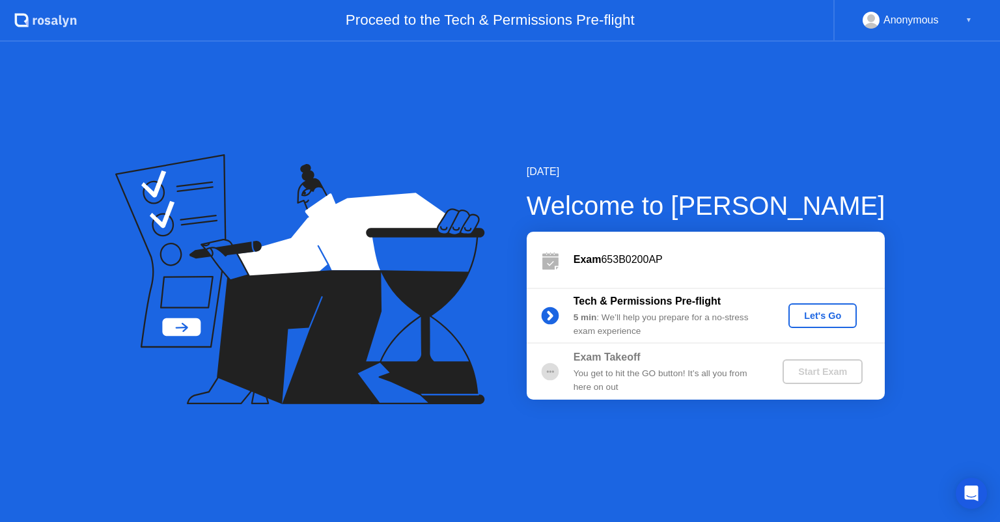
click at [815, 320] on div "Let's Go" at bounding box center [823, 316] width 58 height 10
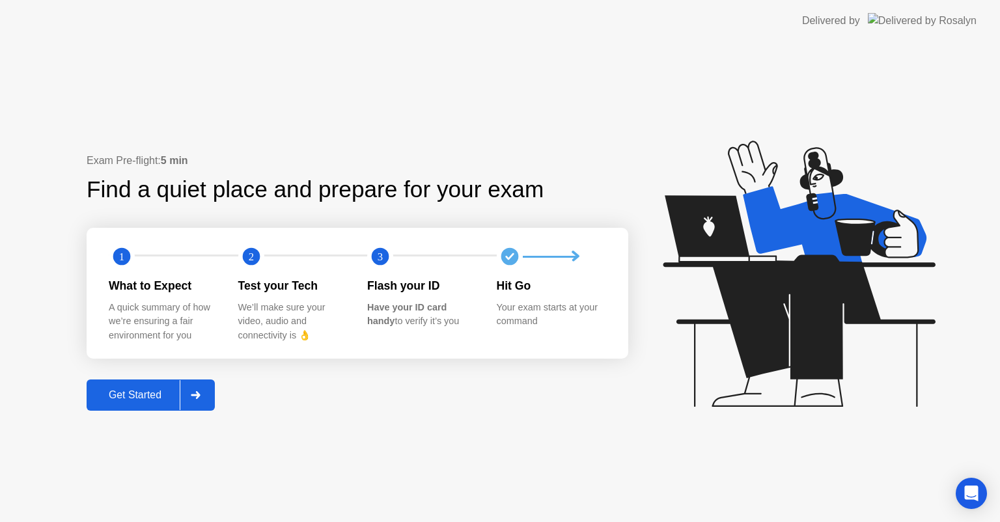
click at [193, 396] on div at bounding box center [195, 395] width 31 height 30
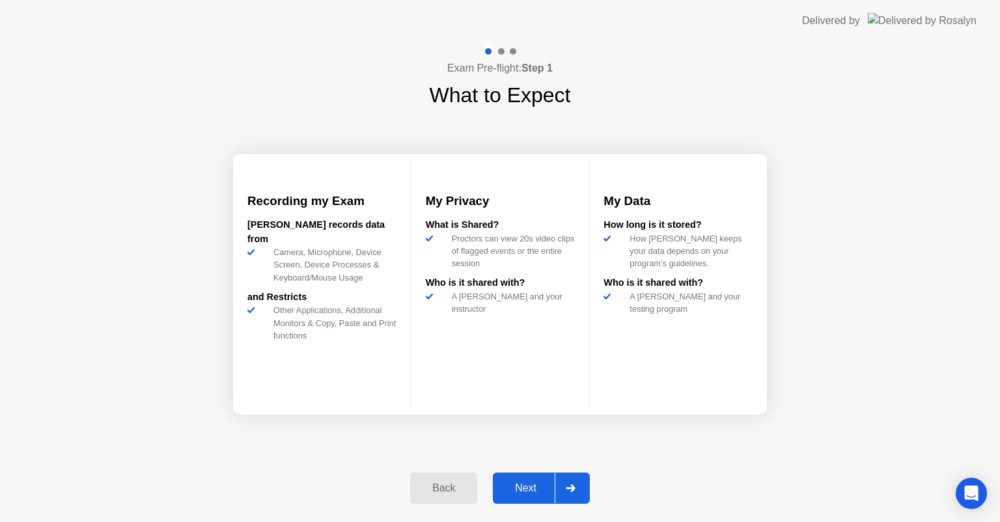
click at [537, 479] on button "Next" at bounding box center [541, 488] width 97 height 31
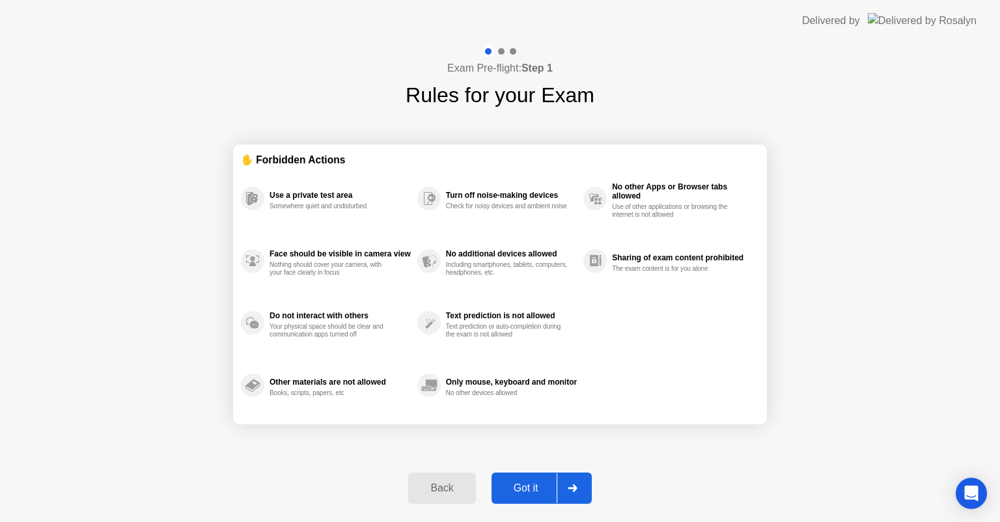
click at [527, 502] on button "Got it" at bounding box center [542, 488] width 100 height 31
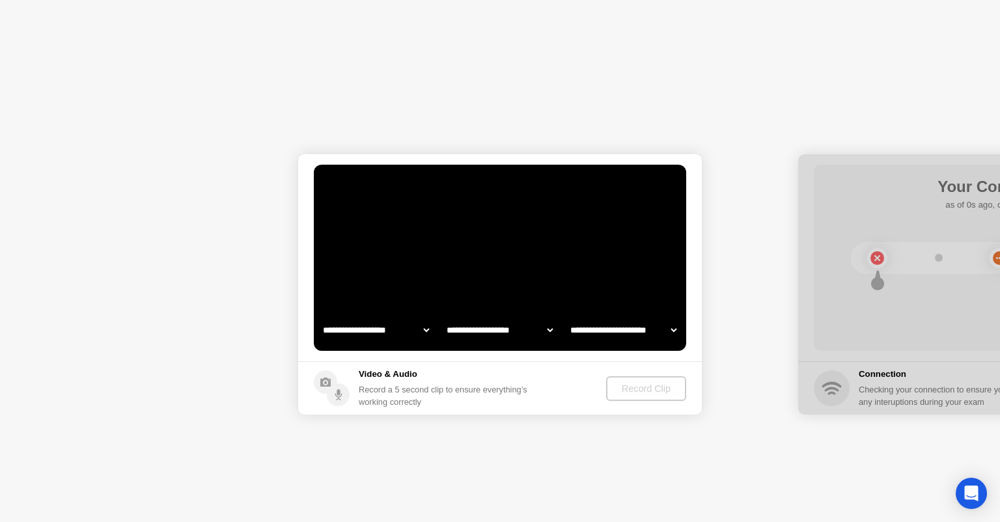
select select "**********"
select select "*******"
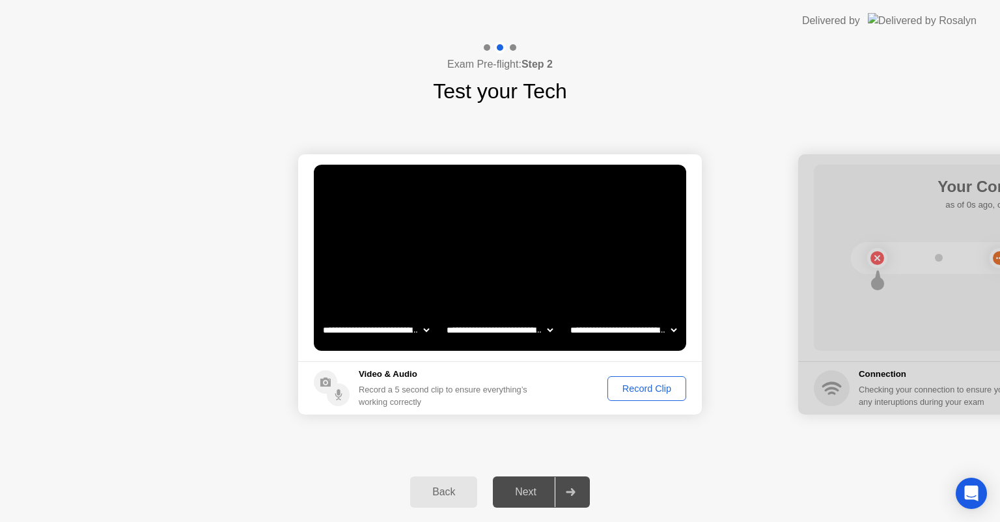
click at [539, 492] on div "Next" at bounding box center [526, 492] width 58 height 12
click at [569, 492] on icon at bounding box center [570, 492] width 9 height 8
click at [651, 390] on div "Record Clip" at bounding box center [647, 389] width 70 height 10
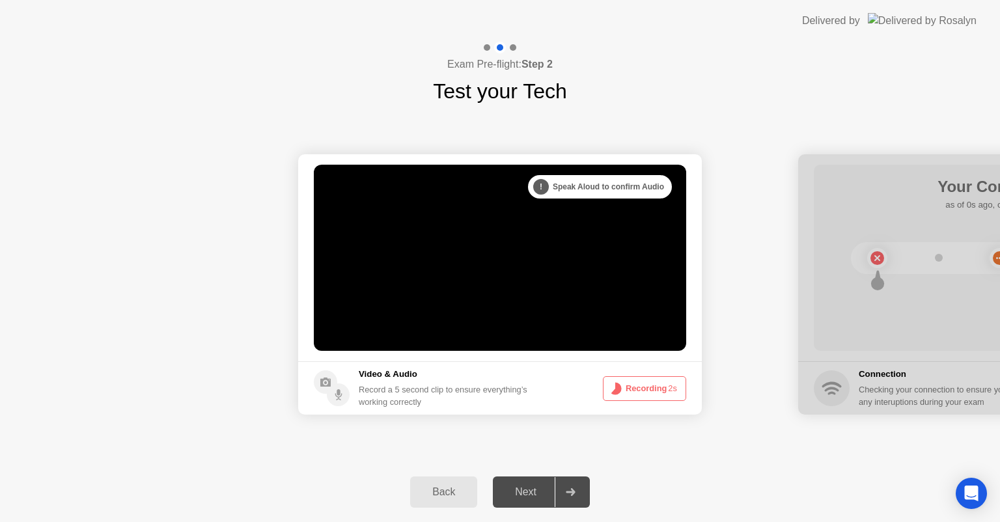
click at [651, 391] on button "Recording 2s" at bounding box center [644, 388] width 83 height 25
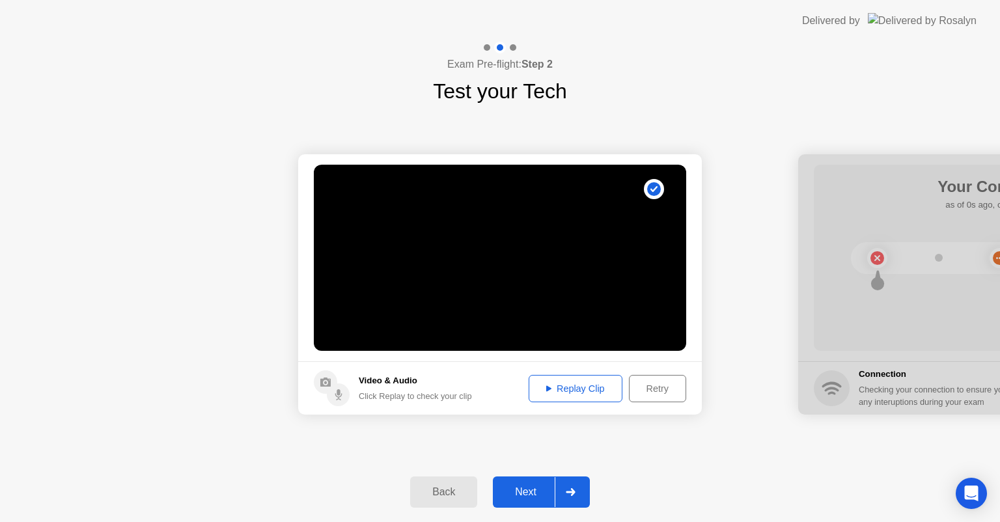
click at [549, 390] on icon at bounding box center [548, 389] width 5 height 7
click at [664, 394] on div "Retry" at bounding box center [658, 389] width 48 height 10
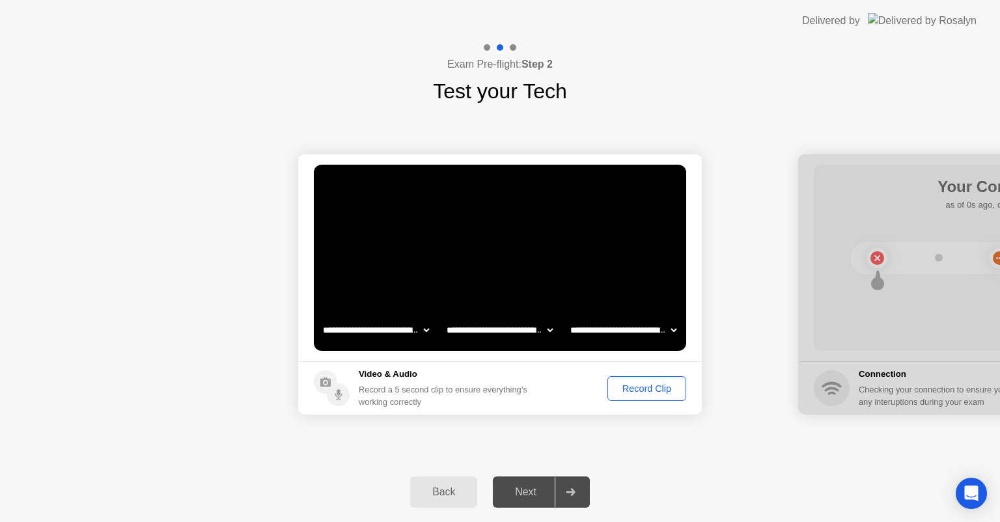
click at [660, 393] on div "Record Clip" at bounding box center [647, 389] width 70 height 10
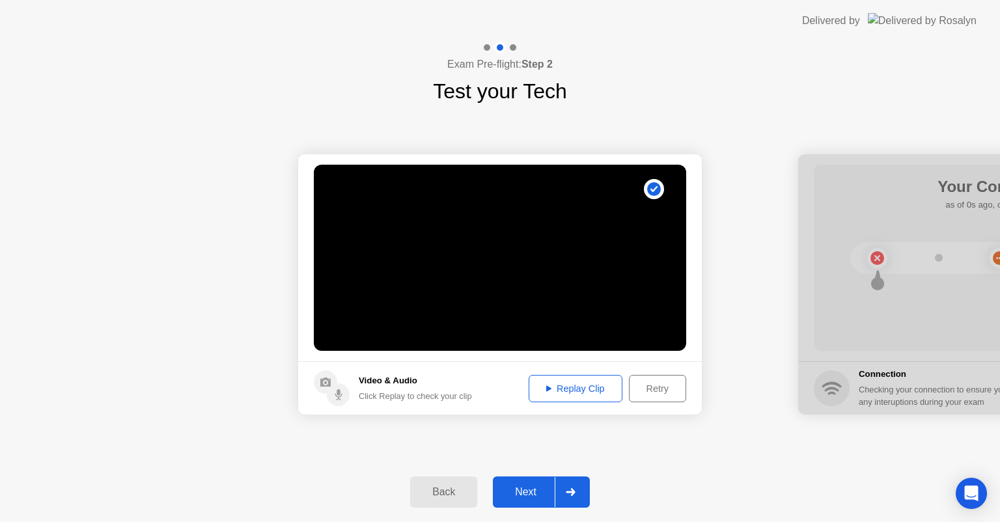
click at [555, 486] on div "Next" at bounding box center [526, 492] width 58 height 12
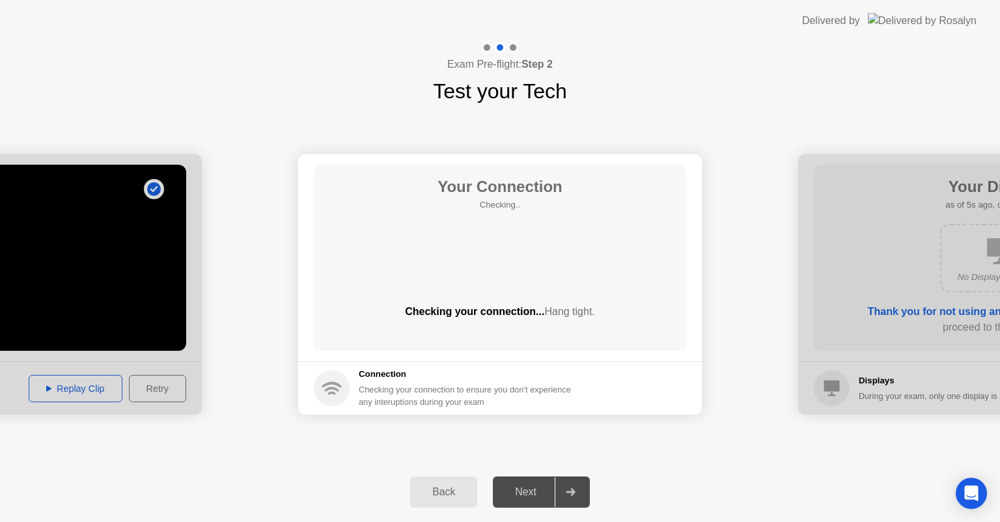
click at [574, 494] on icon at bounding box center [570, 492] width 9 height 8
click at [537, 486] on div "Next" at bounding box center [526, 492] width 58 height 12
click at [488, 316] on div "Checking your connection... Hang tight." at bounding box center [500, 312] width 373 height 16
drag, startPoint x: 475, startPoint y: 289, endPoint x: 480, endPoint y: 294, distance: 6.9
click at [475, 290] on div "Your Connection Checking.. Checking your connection... Hang tight." at bounding box center [500, 258] width 373 height 186
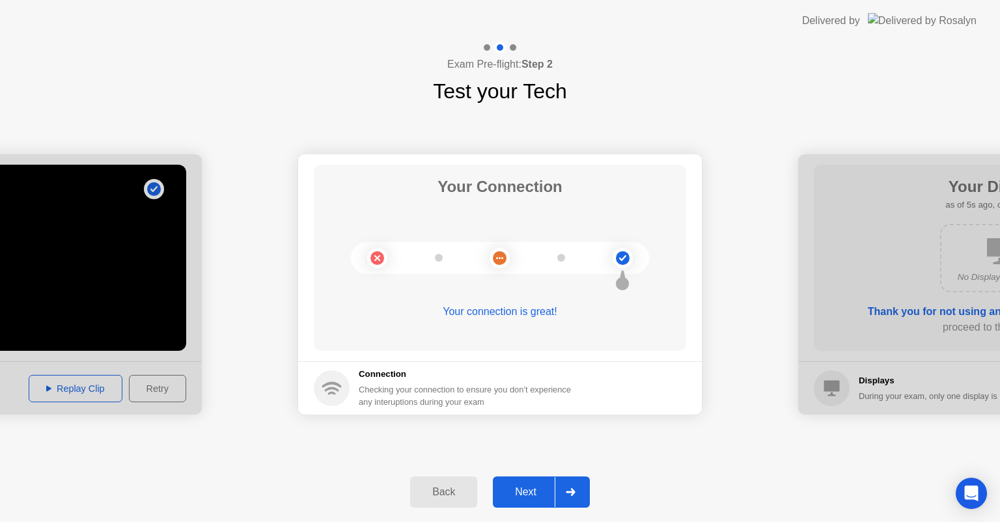
click at [482, 328] on div "Your connection is great!" at bounding box center [500, 322] width 373 height 36
drag, startPoint x: 629, startPoint y: 260, endPoint x: 608, endPoint y: 320, distance: 64.3
click at [628, 260] on icon at bounding box center [623, 258] width 53 height 53
click at [576, 499] on div at bounding box center [570, 492] width 31 height 30
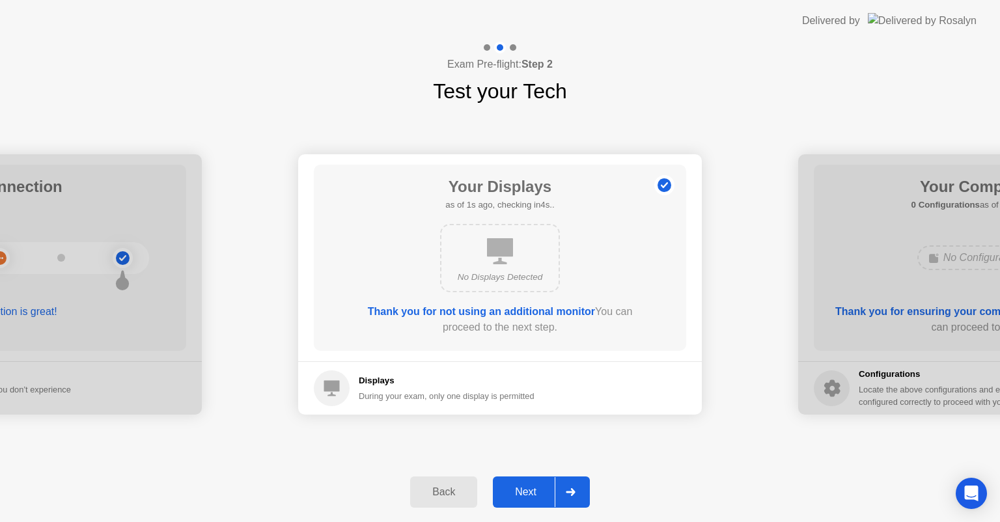
click at [578, 494] on div at bounding box center [570, 492] width 31 height 30
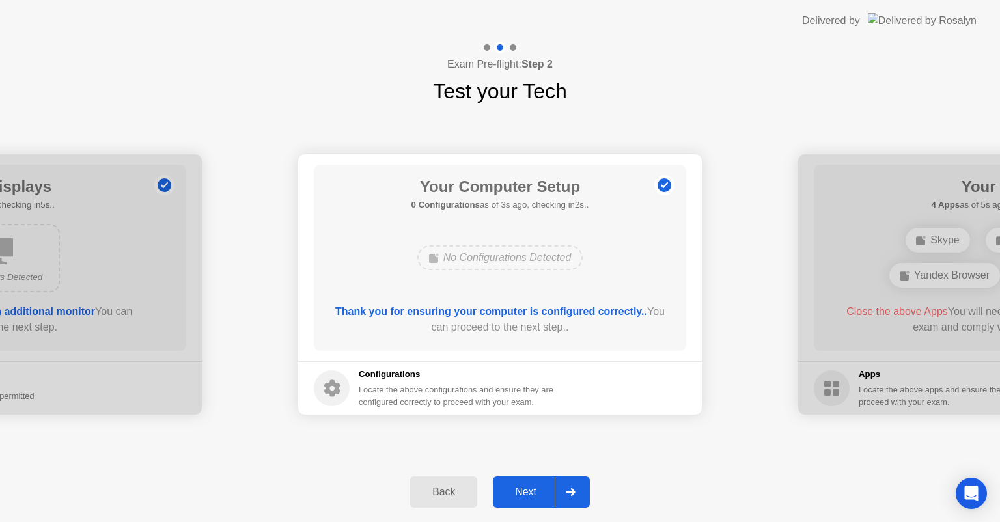
click at [578, 495] on div at bounding box center [570, 492] width 31 height 30
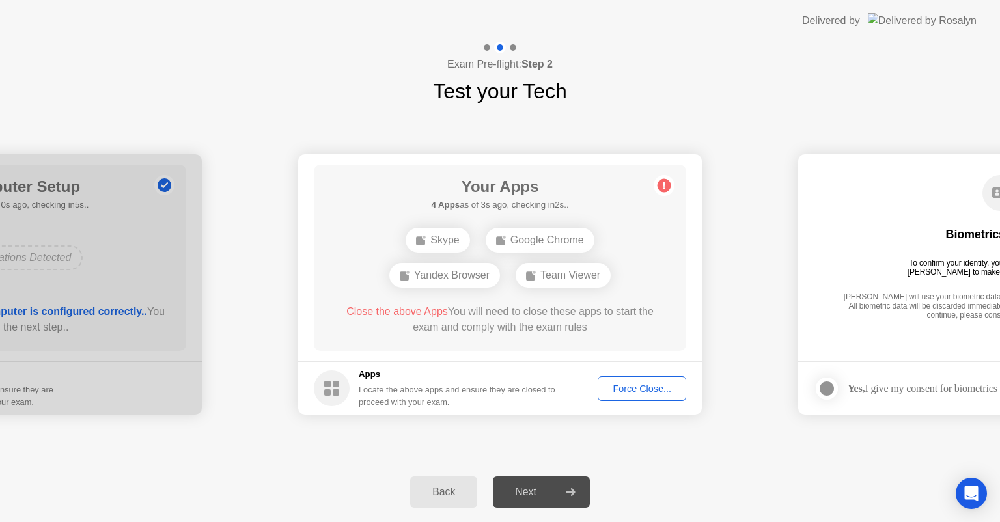
click at [578, 495] on div at bounding box center [570, 492] width 31 height 30
click at [651, 391] on div "Force Close..." at bounding box center [641, 389] width 79 height 10
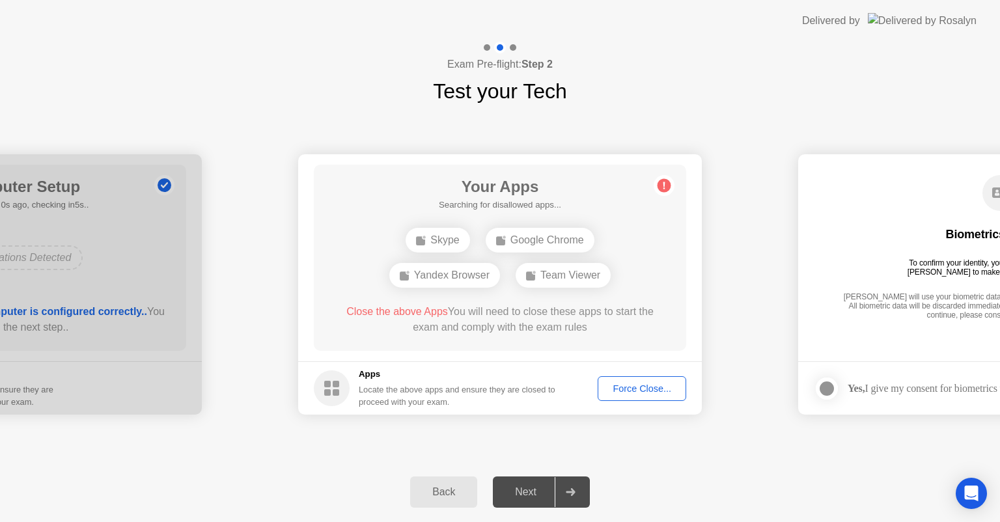
click at [570, 497] on div at bounding box center [570, 492] width 31 height 30
click at [649, 388] on div "Force Close..." at bounding box center [641, 389] width 79 height 10
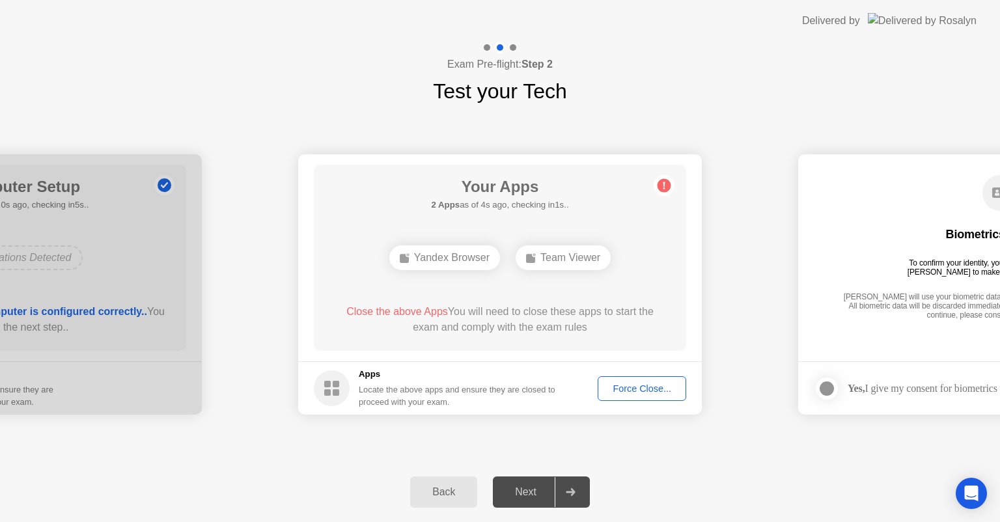
click at [657, 391] on div "Force Close..." at bounding box center [641, 389] width 79 height 10
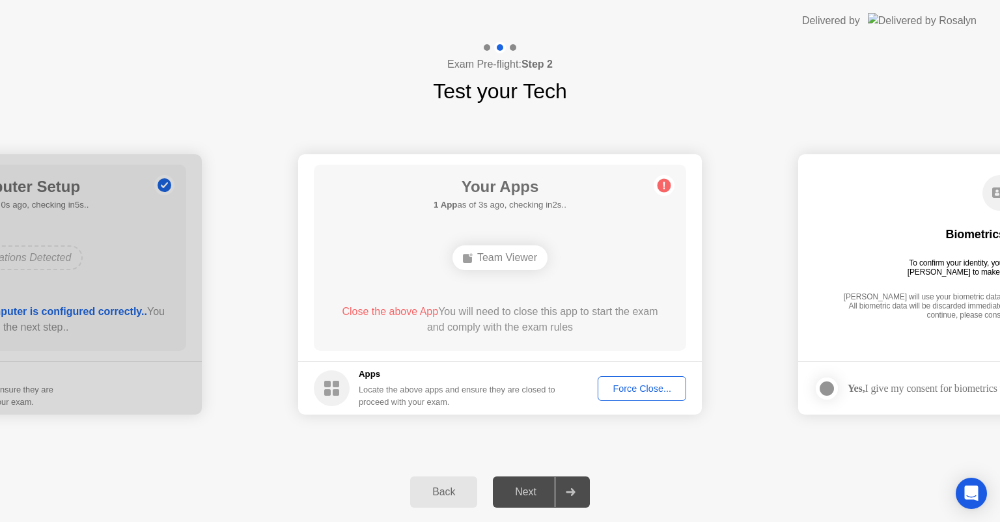
drag, startPoint x: 337, startPoint y: 314, endPoint x: 445, endPoint y: 307, distance: 108.3
click at [445, 307] on div "Close the above App You will need to close this app to start the exam and compl…" at bounding box center [500, 319] width 335 height 31
click at [652, 394] on div "Force Close..." at bounding box center [641, 389] width 79 height 10
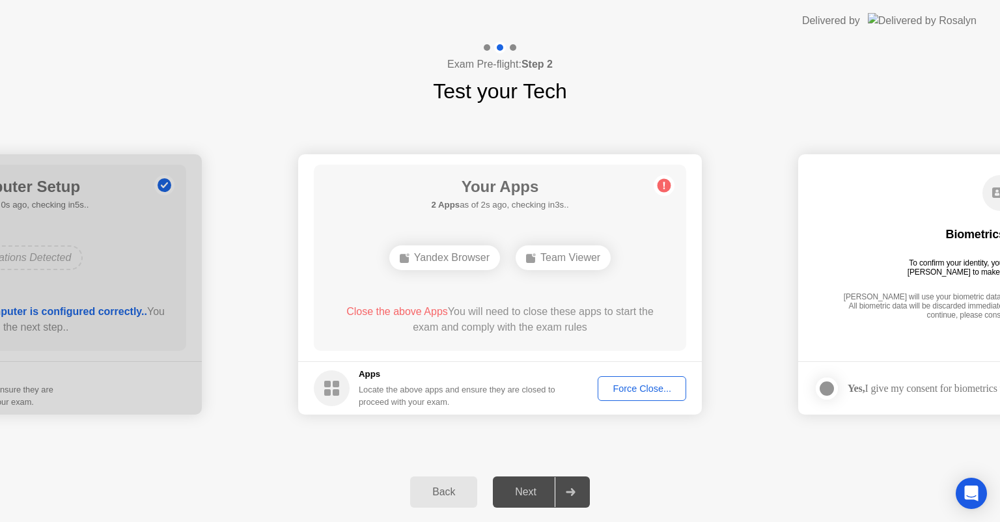
click at [628, 380] on button "Force Close..." at bounding box center [642, 388] width 89 height 25
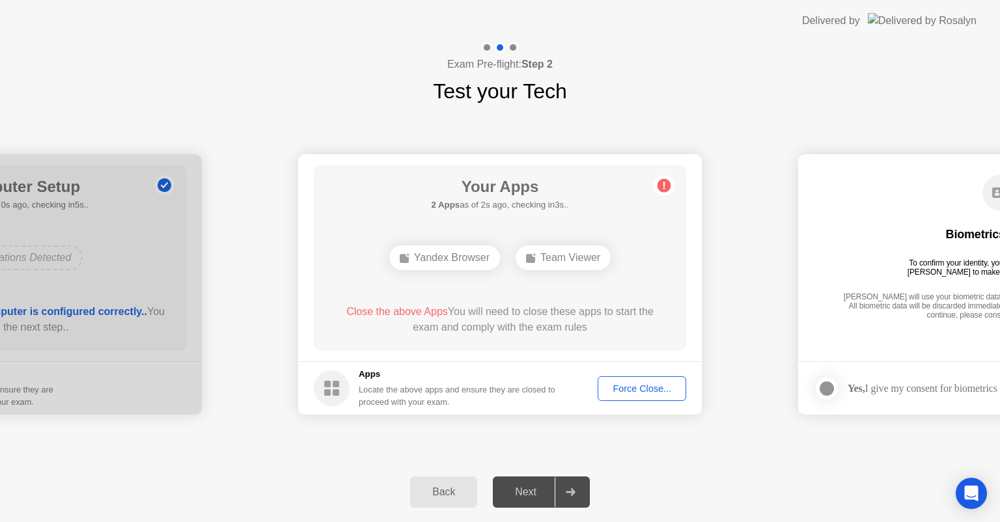
click at [434, 496] on div "Back" at bounding box center [443, 492] width 59 height 12
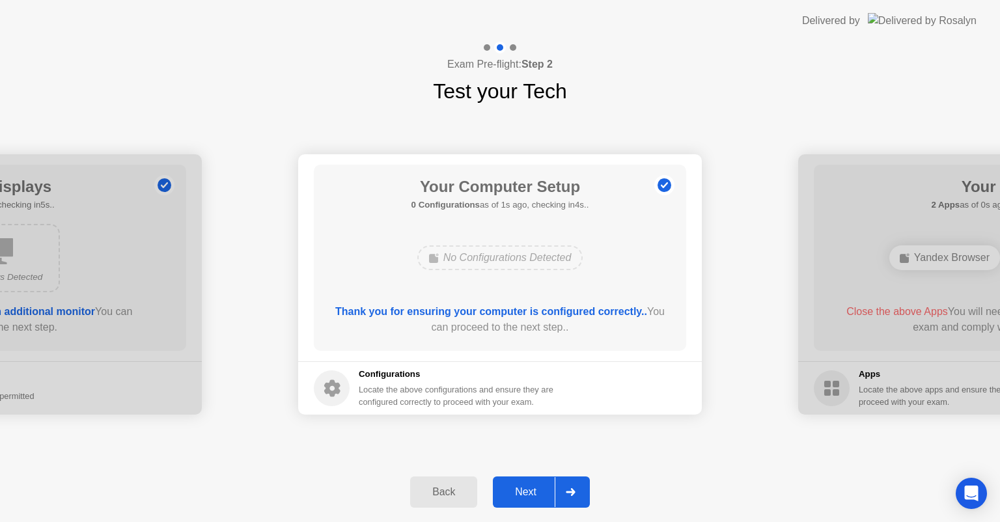
click at [576, 492] on icon at bounding box center [571, 492] width 10 height 8
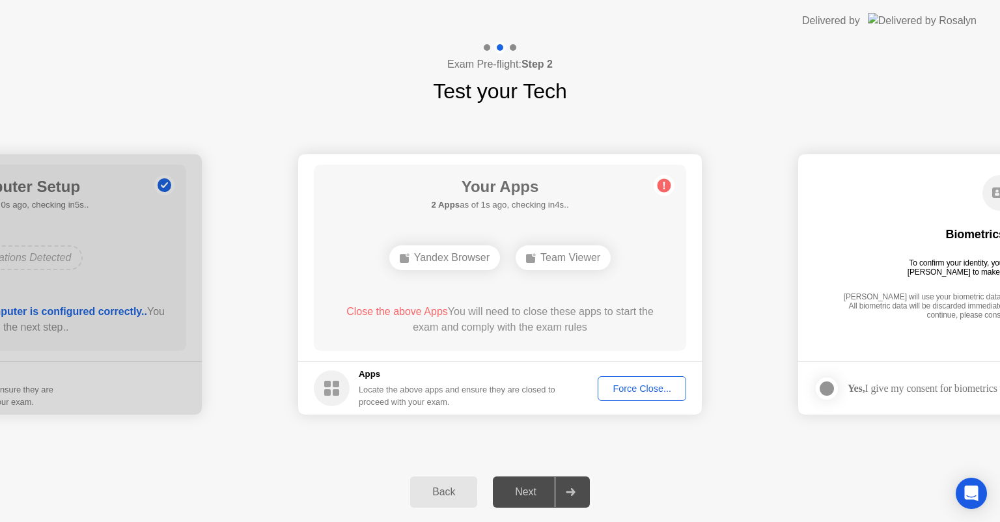
click at [645, 386] on div "Force Close..." at bounding box center [641, 389] width 79 height 10
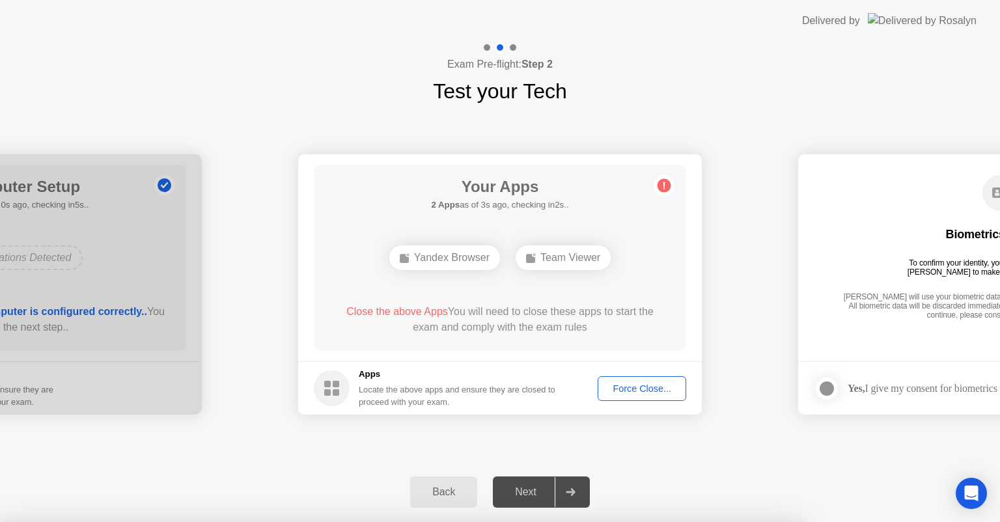
drag, startPoint x: 547, startPoint y: 292, endPoint x: 533, endPoint y: 281, distance: 17.2
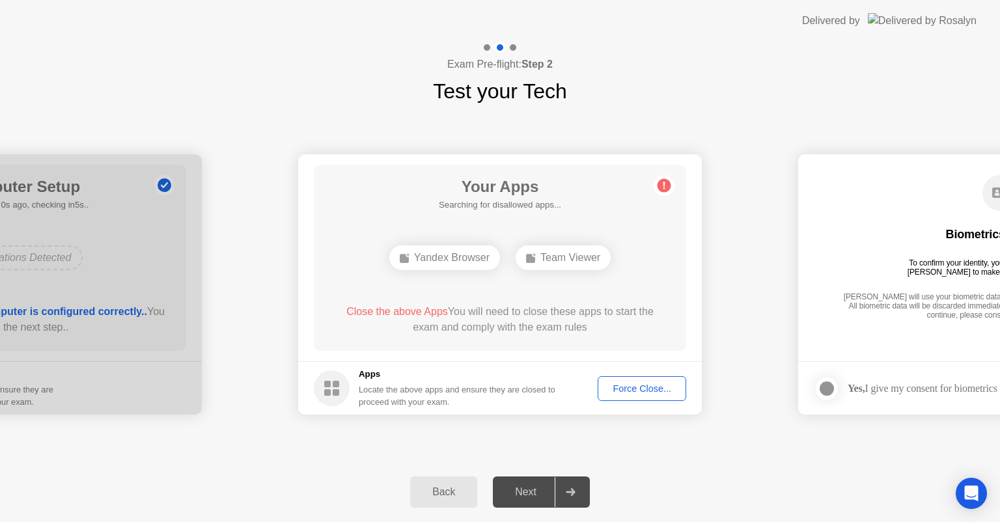
click at [651, 386] on div "Force Close..." at bounding box center [641, 389] width 79 height 10
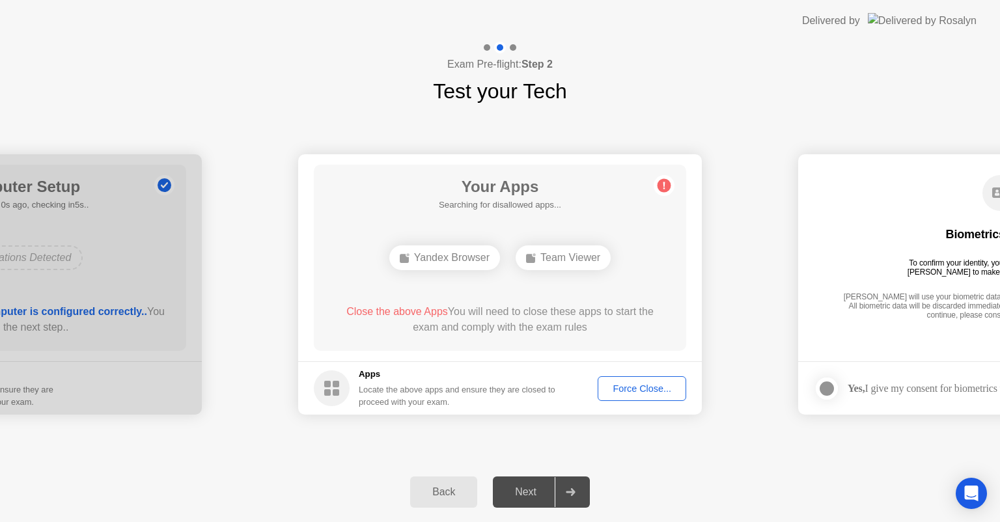
click at [638, 388] on div "Force Close..." at bounding box center [641, 389] width 79 height 10
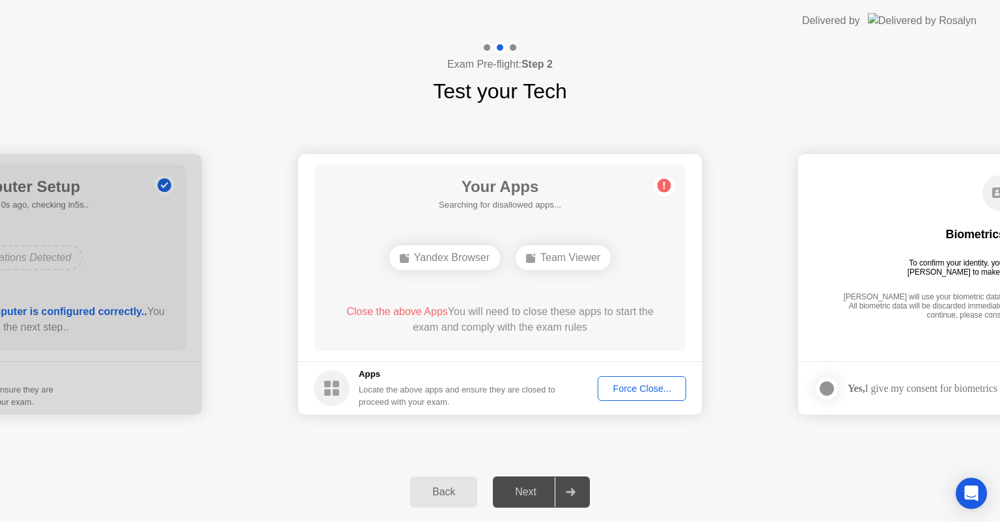
click at [619, 389] on div "Force Close..." at bounding box center [641, 389] width 79 height 10
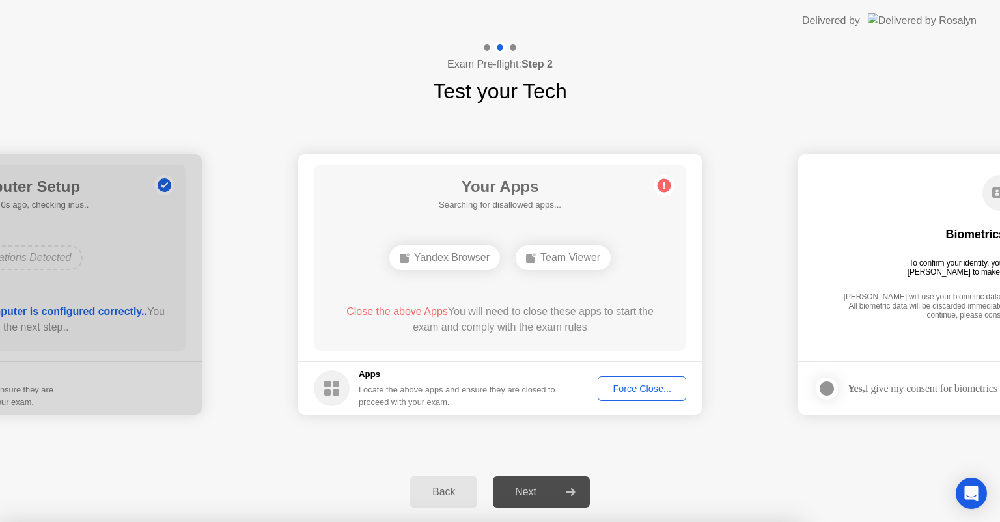
drag, startPoint x: 823, startPoint y: 276, endPoint x: 800, endPoint y: 284, distance: 24.7
click at [815, 522] on div at bounding box center [500, 522] width 1000 height 0
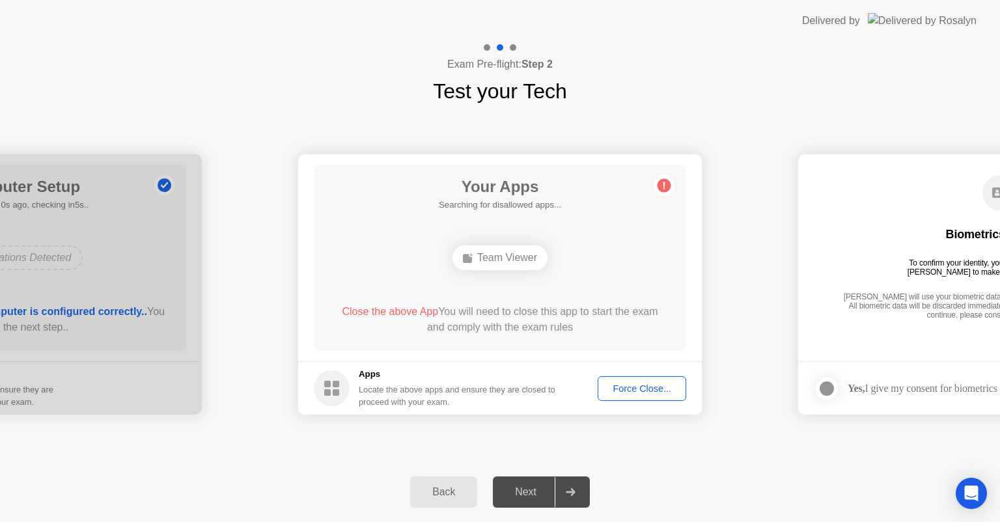
click at [646, 387] on div "Force Close..." at bounding box center [641, 389] width 79 height 10
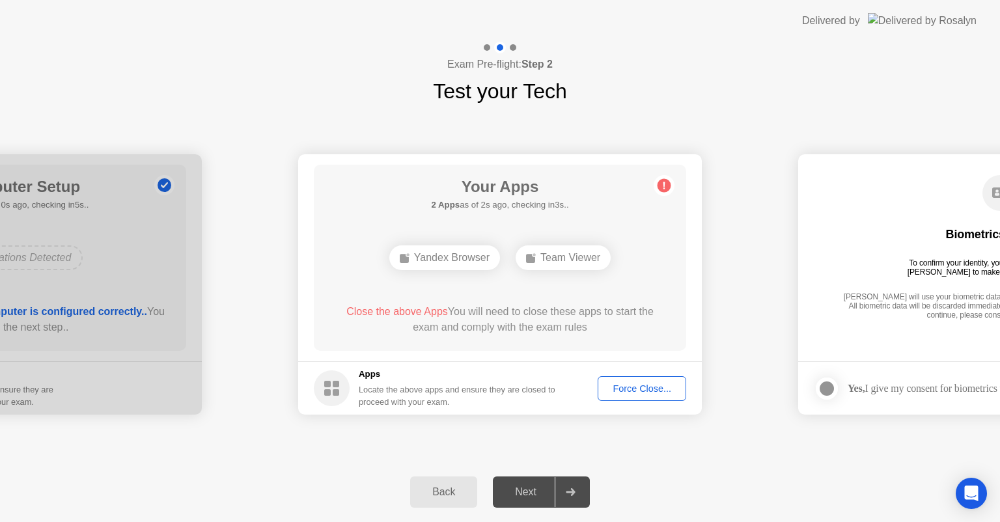
drag, startPoint x: 663, startPoint y: 191, endPoint x: 653, endPoint y: 195, distance: 10.5
click at [662, 191] on circle at bounding box center [665, 186] width 14 height 14
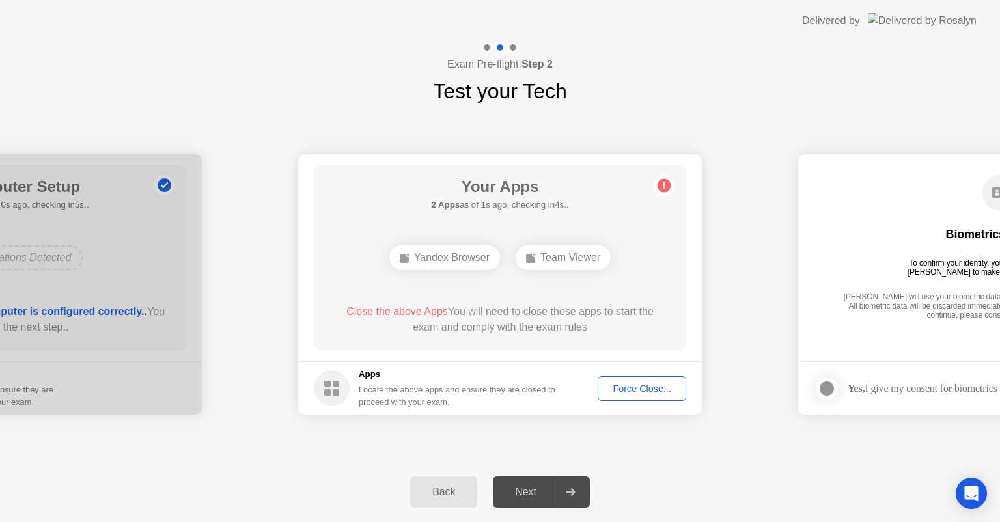
click at [451, 500] on button "Back" at bounding box center [443, 492] width 67 height 31
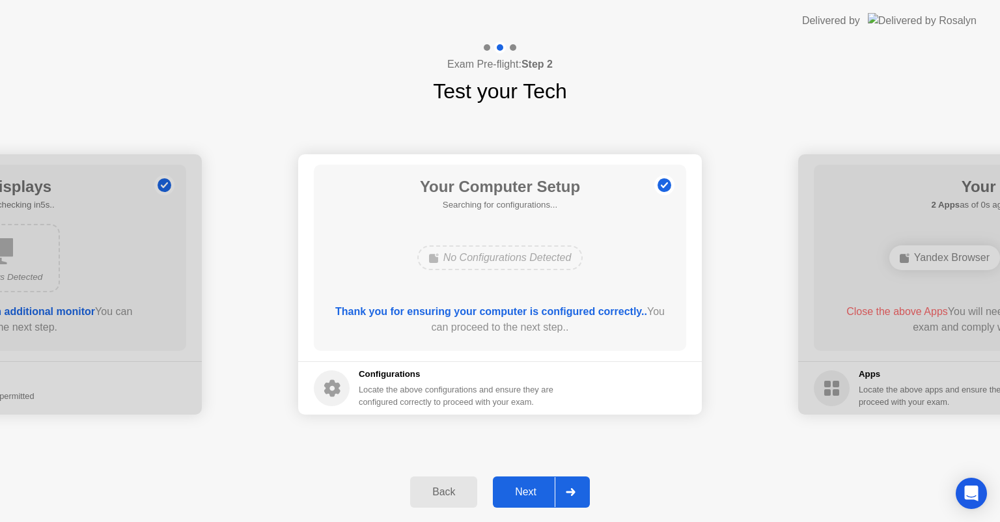
click at [447, 490] on div "Back" at bounding box center [443, 492] width 59 height 12
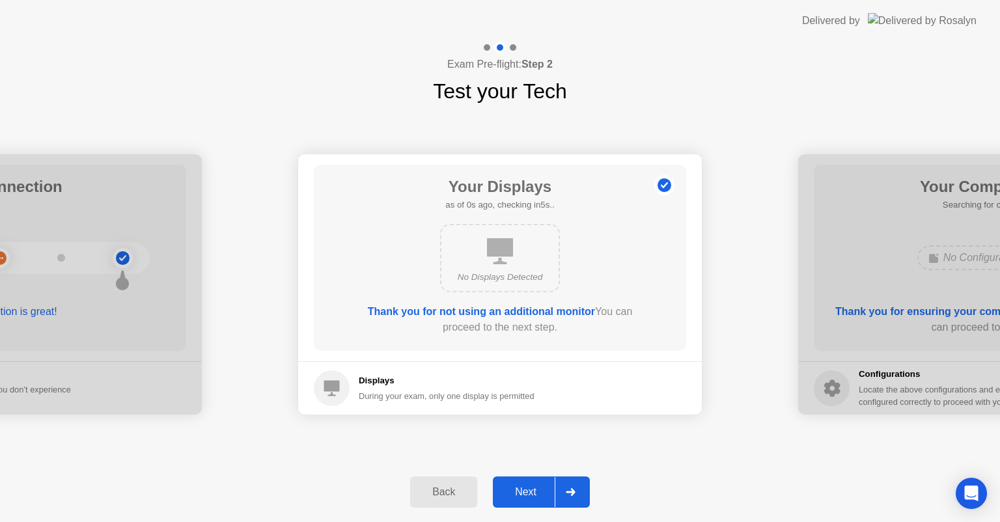
click at [447, 490] on div "Back" at bounding box center [443, 492] width 59 height 12
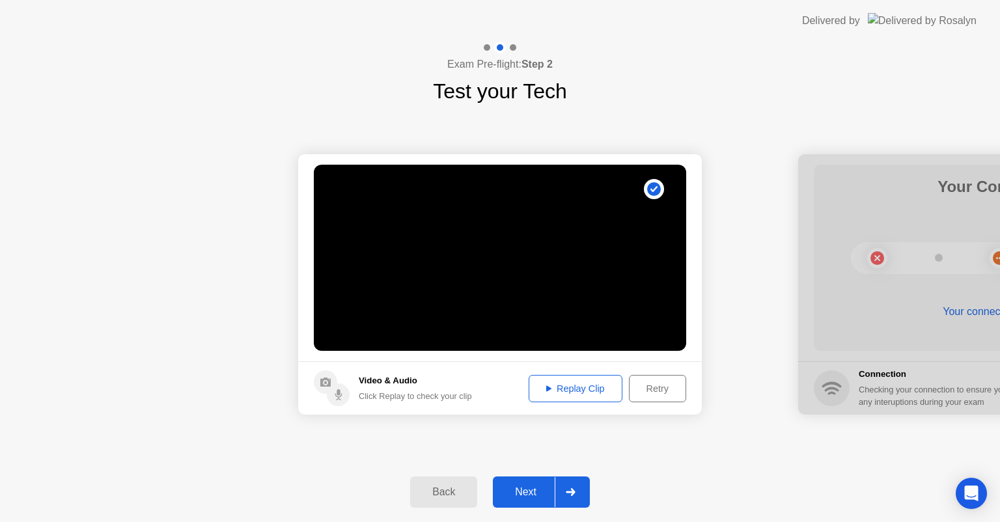
click at [447, 490] on div "Back" at bounding box center [443, 492] width 59 height 12
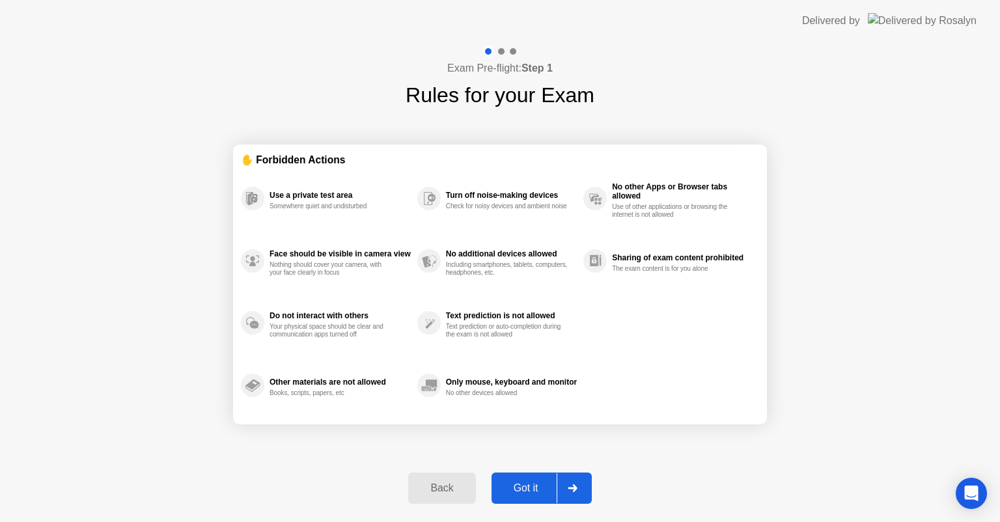
click at [580, 487] on div at bounding box center [572, 488] width 31 height 30
select select "**********"
select select "*******"
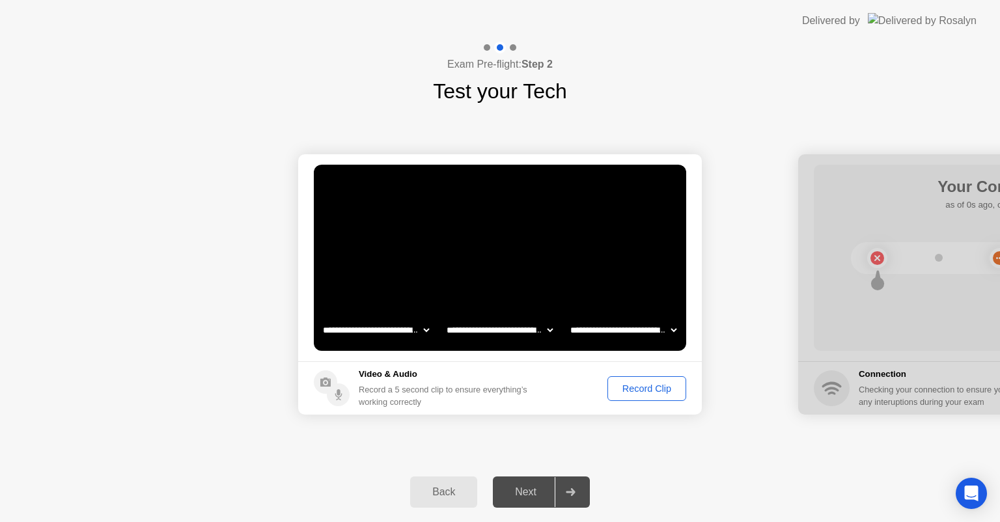
click at [580, 492] on div at bounding box center [570, 492] width 31 height 30
click at [654, 389] on div "Record Clip" at bounding box center [647, 389] width 70 height 10
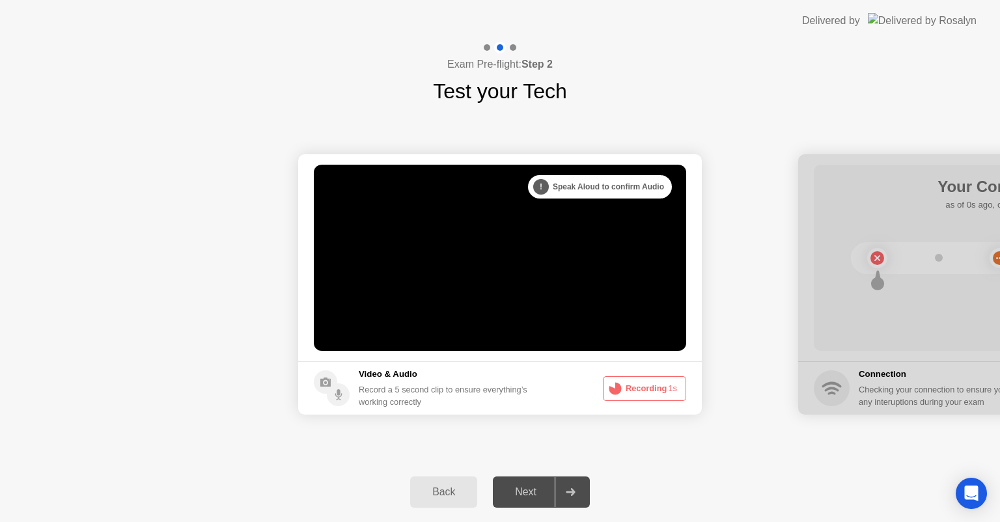
click at [572, 494] on icon at bounding box center [571, 492] width 10 height 8
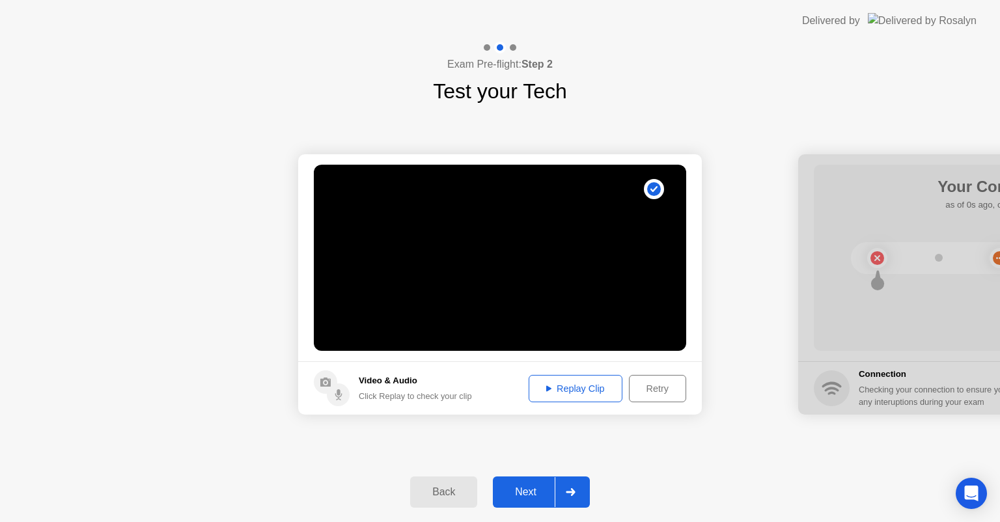
click at [590, 393] on div "Replay Clip" at bounding box center [575, 389] width 85 height 10
click at [568, 487] on div at bounding box center [570, 492] width 31 height 30
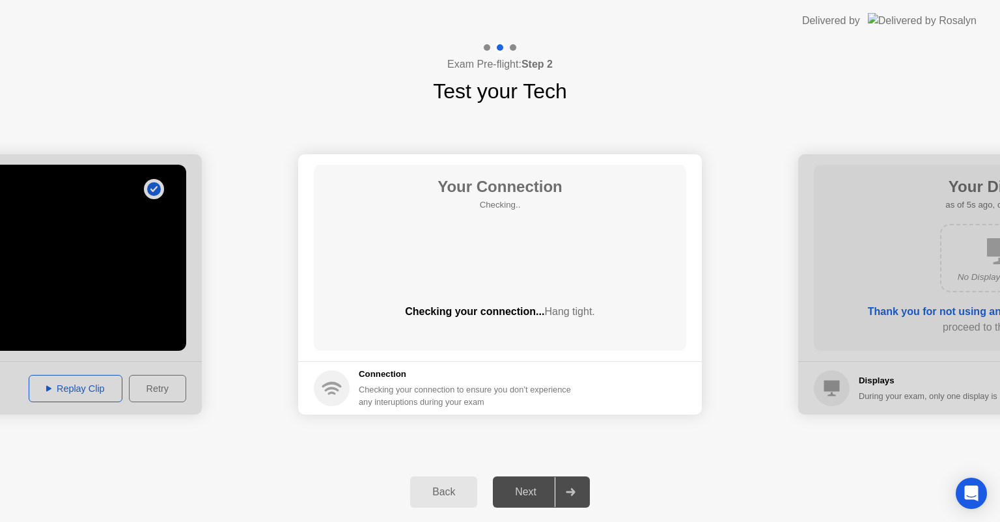
click at [573, 490] on icon at bounding box center [570, 492] width 9 height 8
click at [595, 269] on div "Your Connection Checking.. Checking your connection... Hang tight." at bounding box center [500, 258] width 373 height 186
click at [572, 495] on icon at bounding box center [571, 492] width 10 height 8
click at [530, 491] on div "Next" at bounding box center [526, 492] width 58 height 12
click at [588, 331] on div "Checking your connection... Hang tight." at bounding box center [500, 322] width 373 height 36
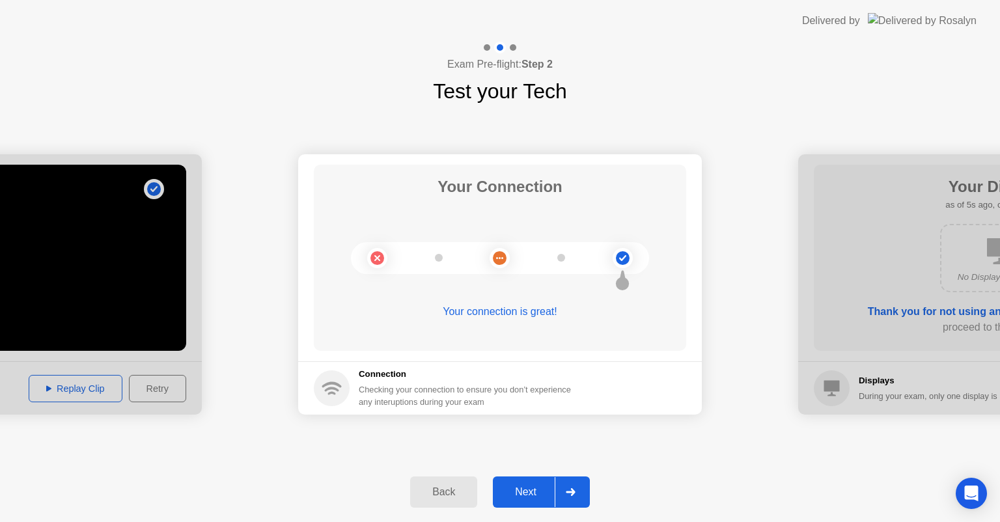
click at [576, 490] on icon at bounding box center [571, 492] width 10 height 8
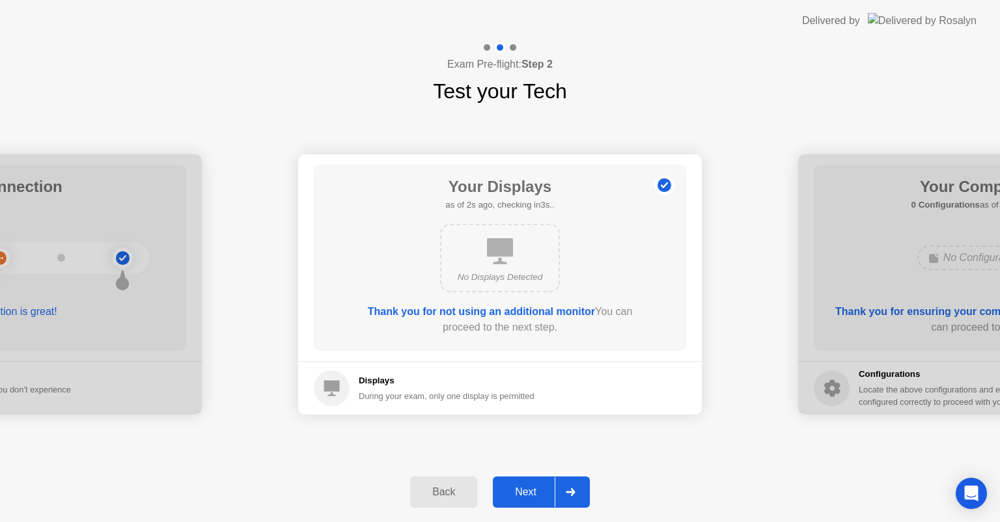
click at [576, 491] on div at bounding box center [570, 492] width 31 height 30
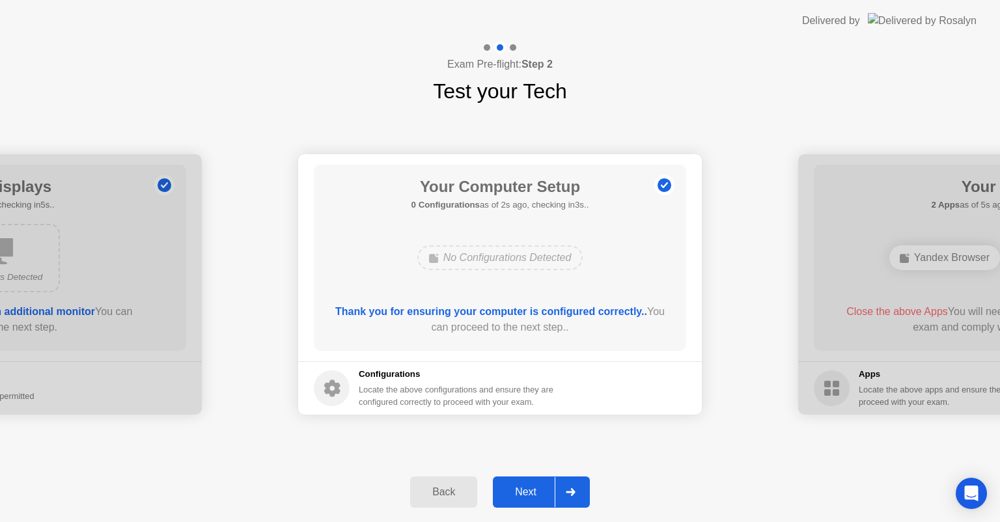
click at [576, 491] on div at bounding box center [570, 492] width 31 height 30
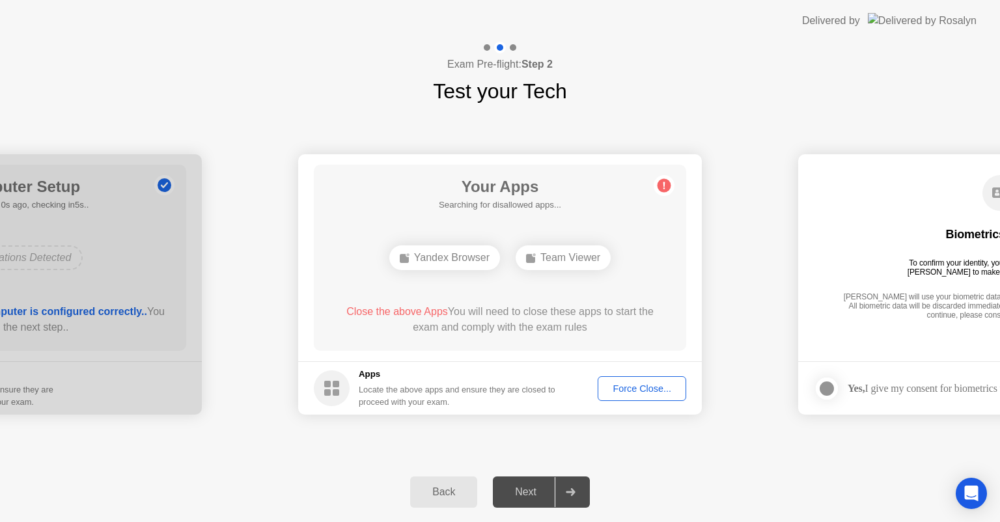
click at [649, 391] on div "Force Close..." at bounding box center [641, 389] width 79 height 10
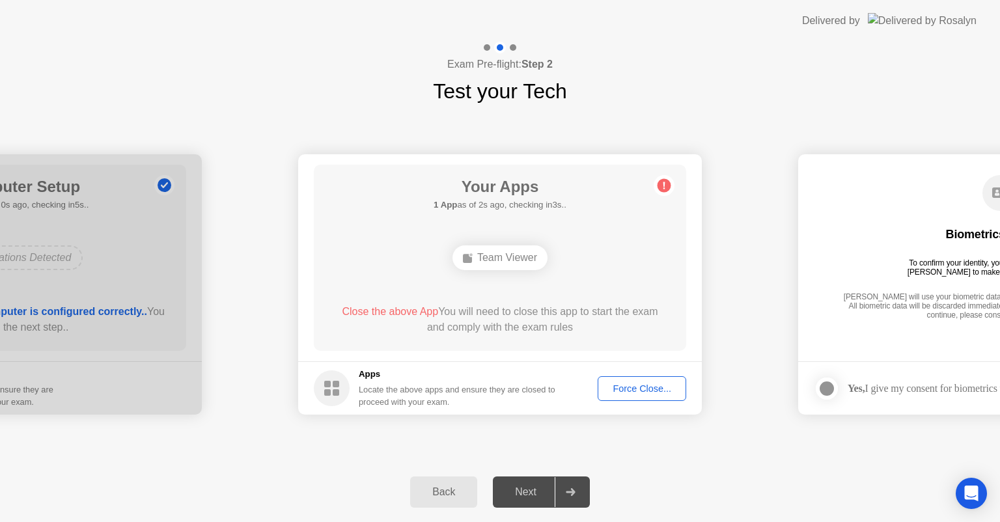
click at [662, 392] on div "Force Close..." at bounding box center [641, 389] width 79 height 10
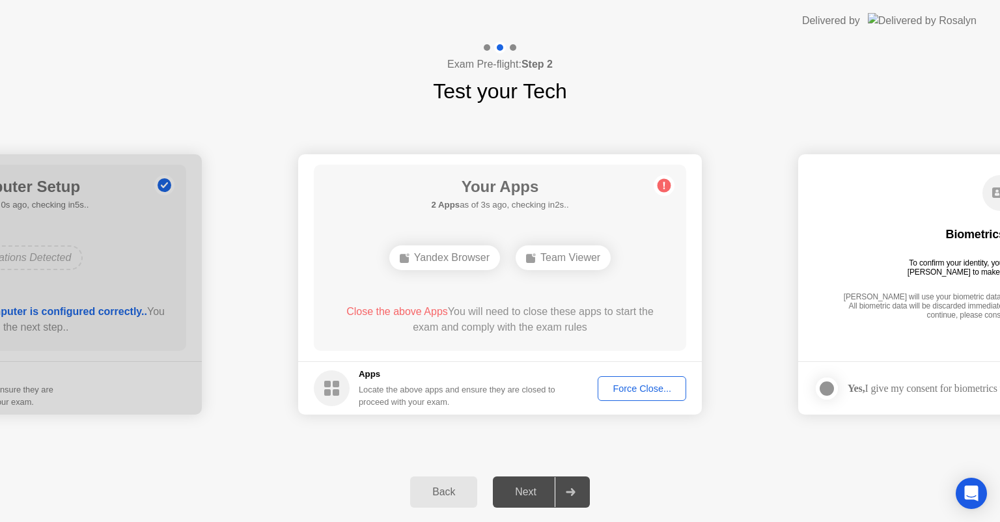
click at [580, 490] on div at bounding box center [570, 492] width 31 height 30
click at [577, 492] on div at bounding box center [570, 492] width 31 height 30
click at [577, 494] on div at bounding box center [570, 492] width 31 height 30
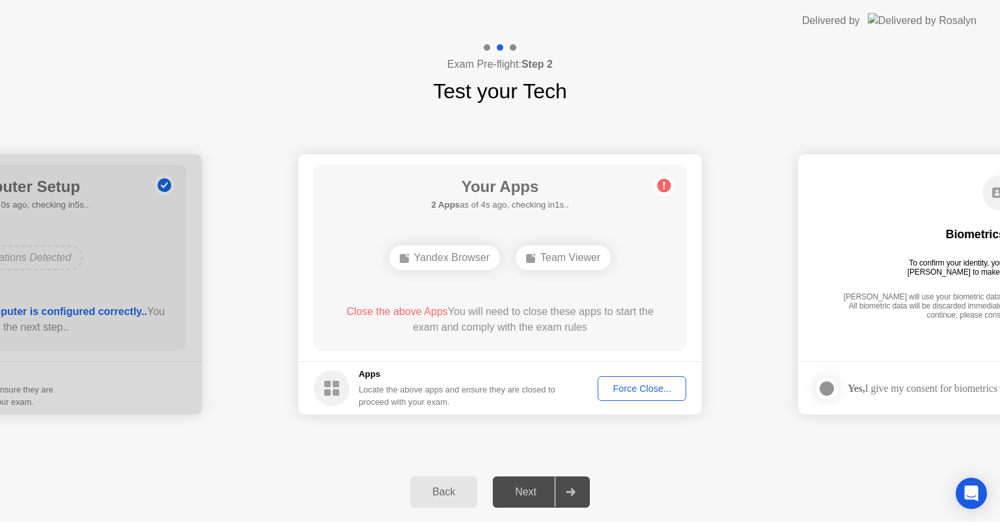
click at [577, 490] on div at bounding box center [570, 492] width 31 height 30
click at [645, 397] on button "Force Close..." at bounding box center [642, 388] width 89 height 25
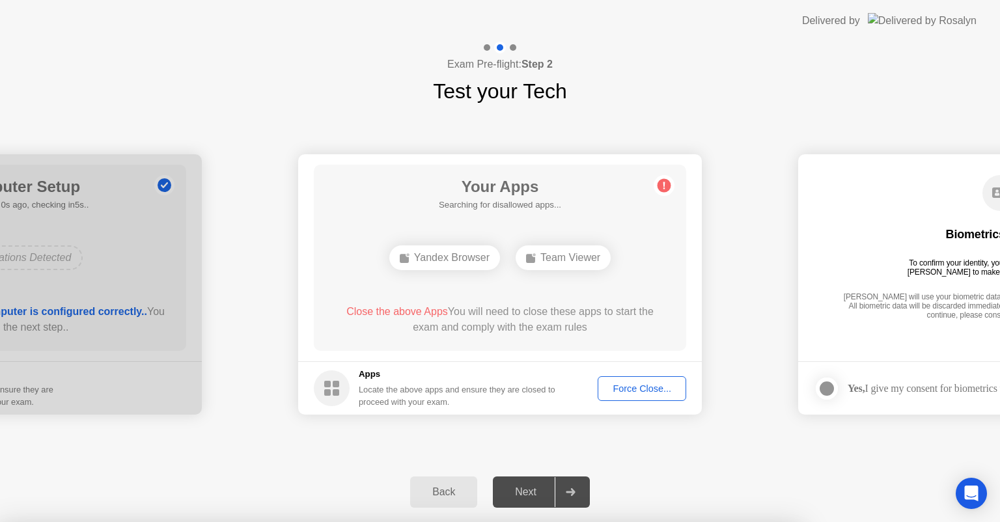
click at [645, 522] on div at bounding box center [500, 522] width 1000 height 0
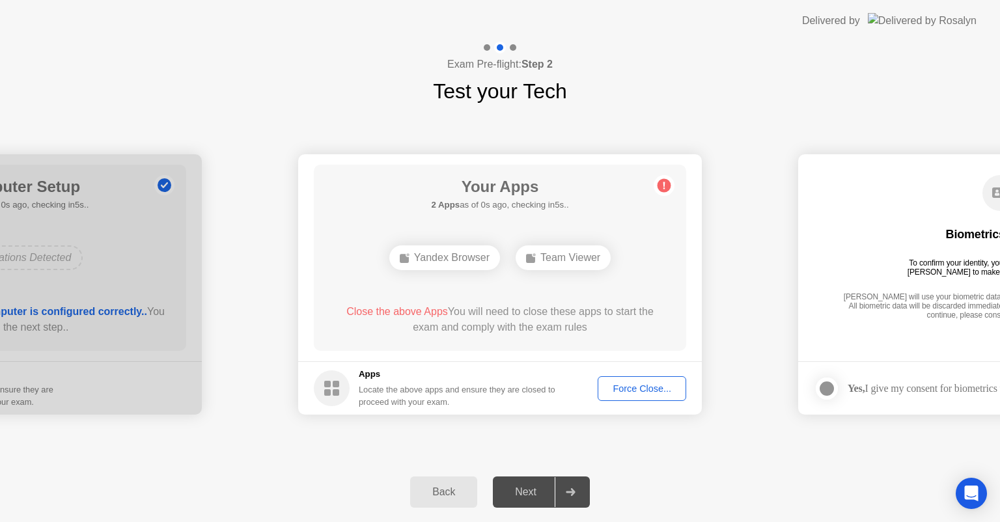
click at [640, 394] on div "Force Close..." at bounding box center [641, 389] width 79 height 10
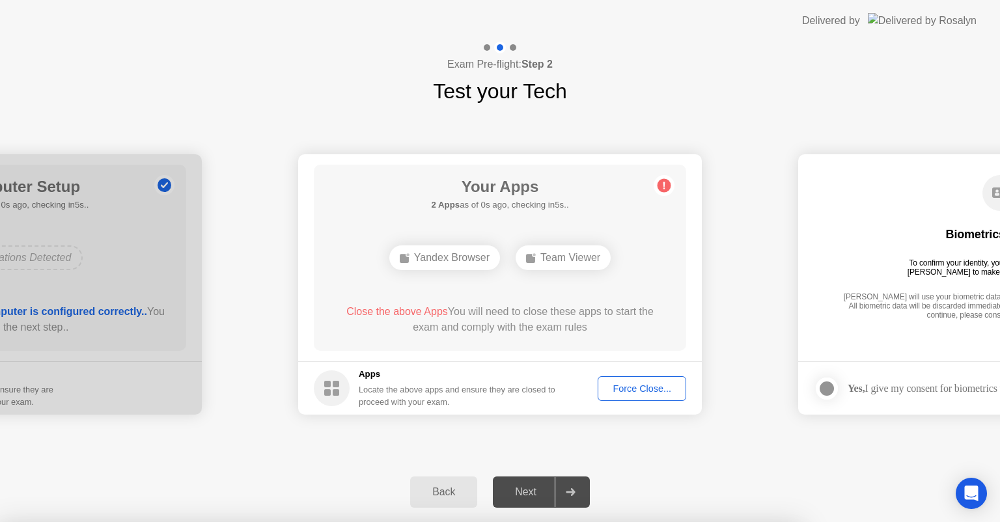
click at [574, 522] on div at bounding box center [500, 522] width 1000 height 0
click at [569, 522] on div at bounding box center [500, 522] width 1000 height 0
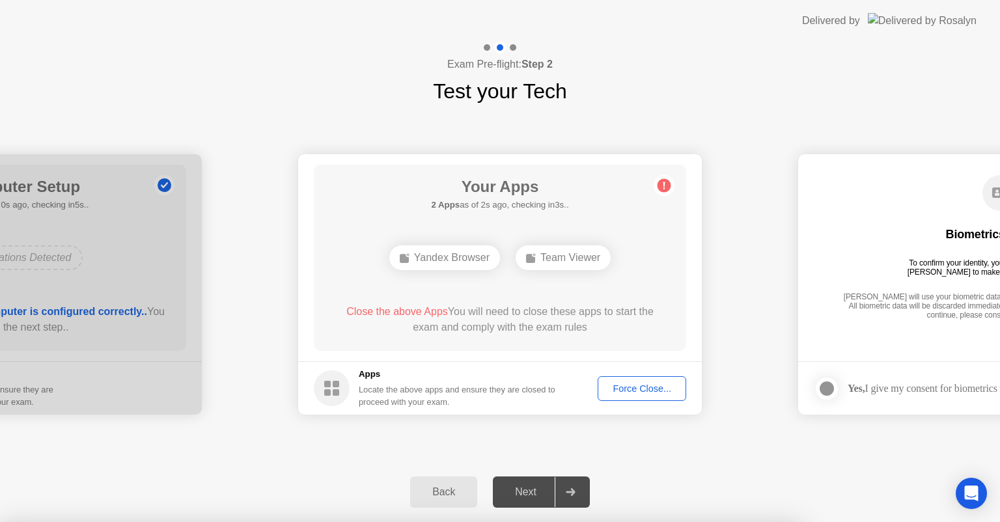
click at [570, 522] on div at bounding box center [500, 522] width 1000 height 0
